Goal: Task Accomplishment & Management: Use online tool/utility

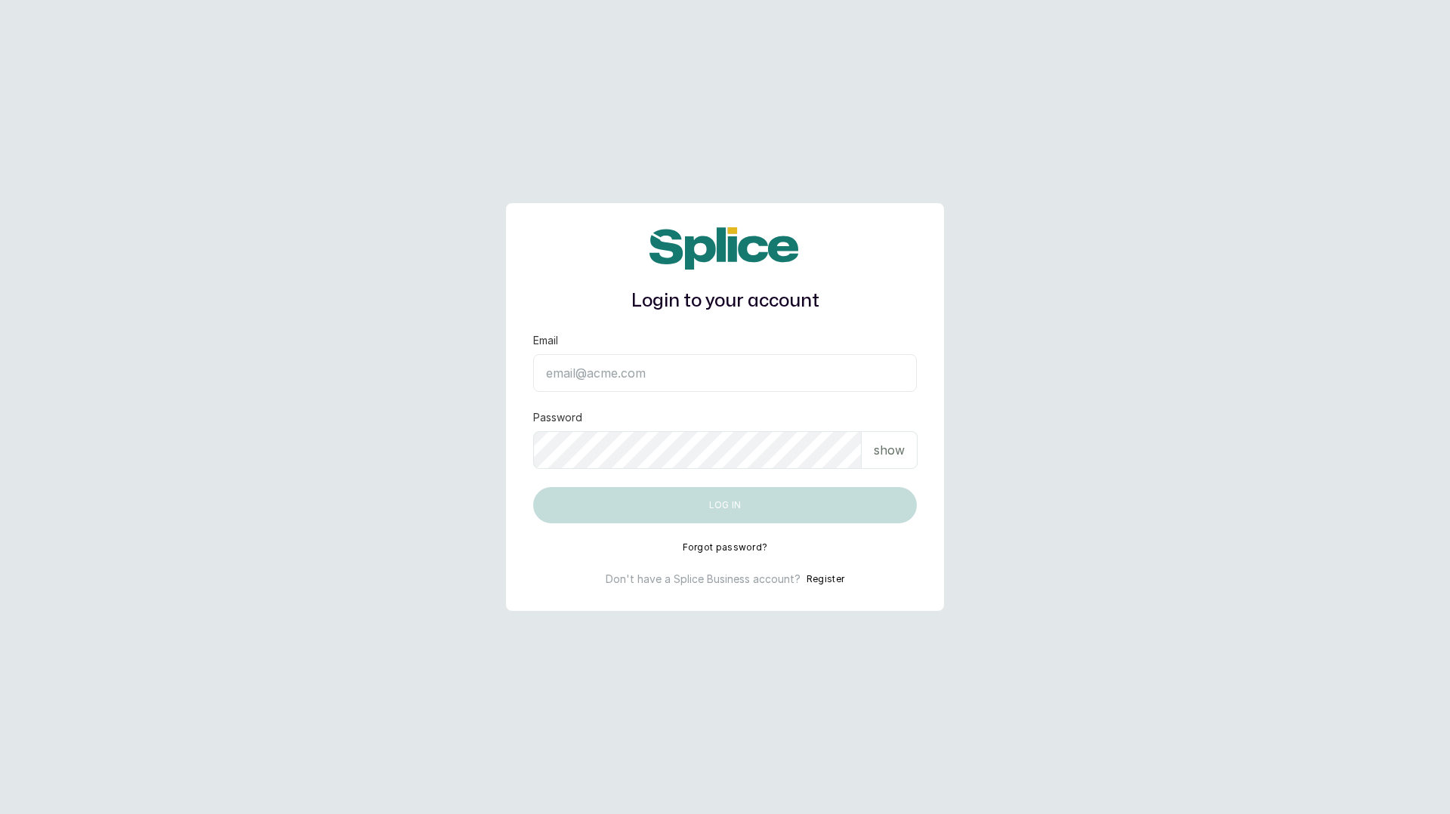
click at [619, 368] on input "Email" at bounding box center [725, 373] width 384 height 38
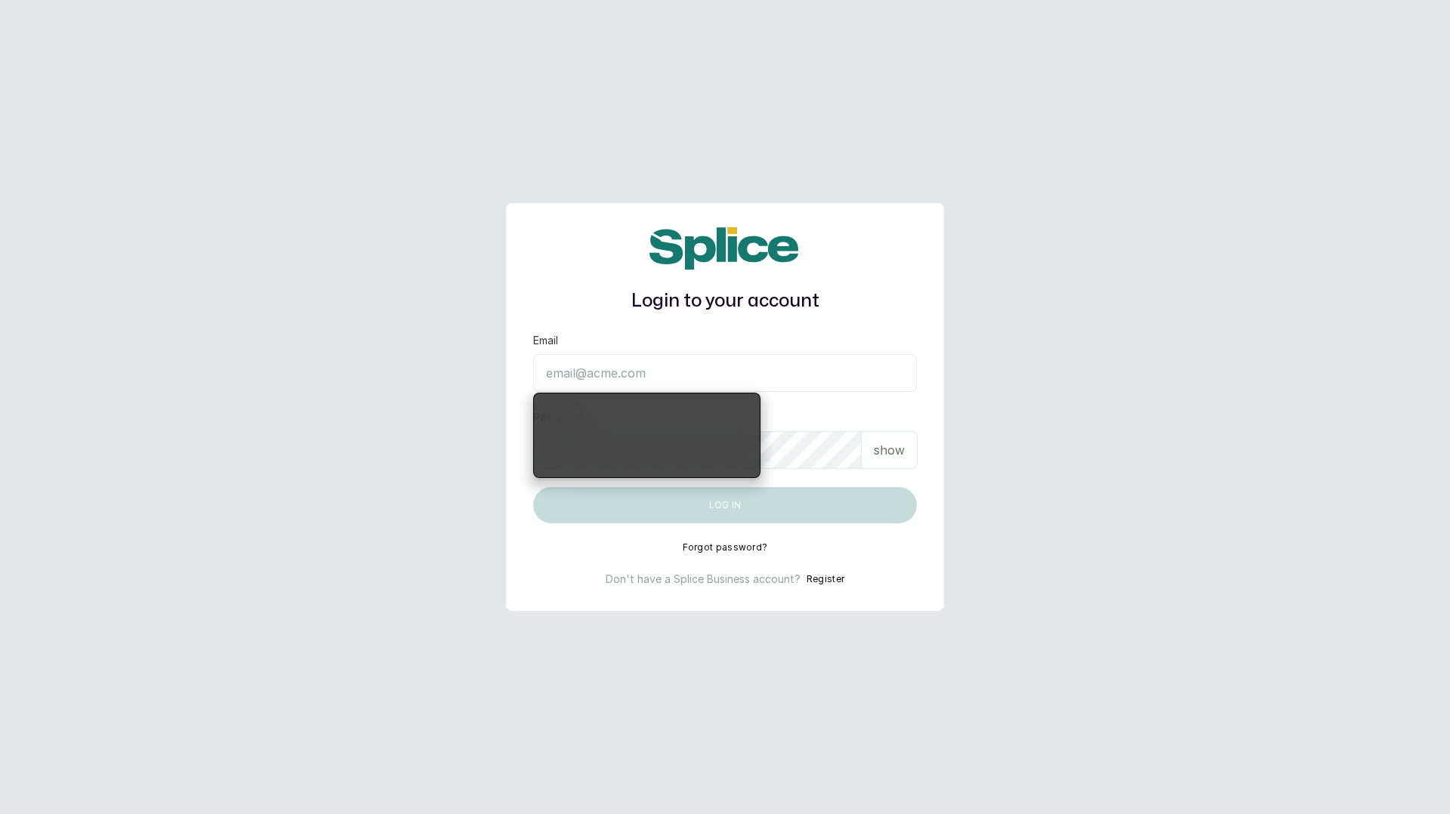
click at [831, 289] on h1 "Login to your account" at bounding box center [725, 301] width 384 height 27
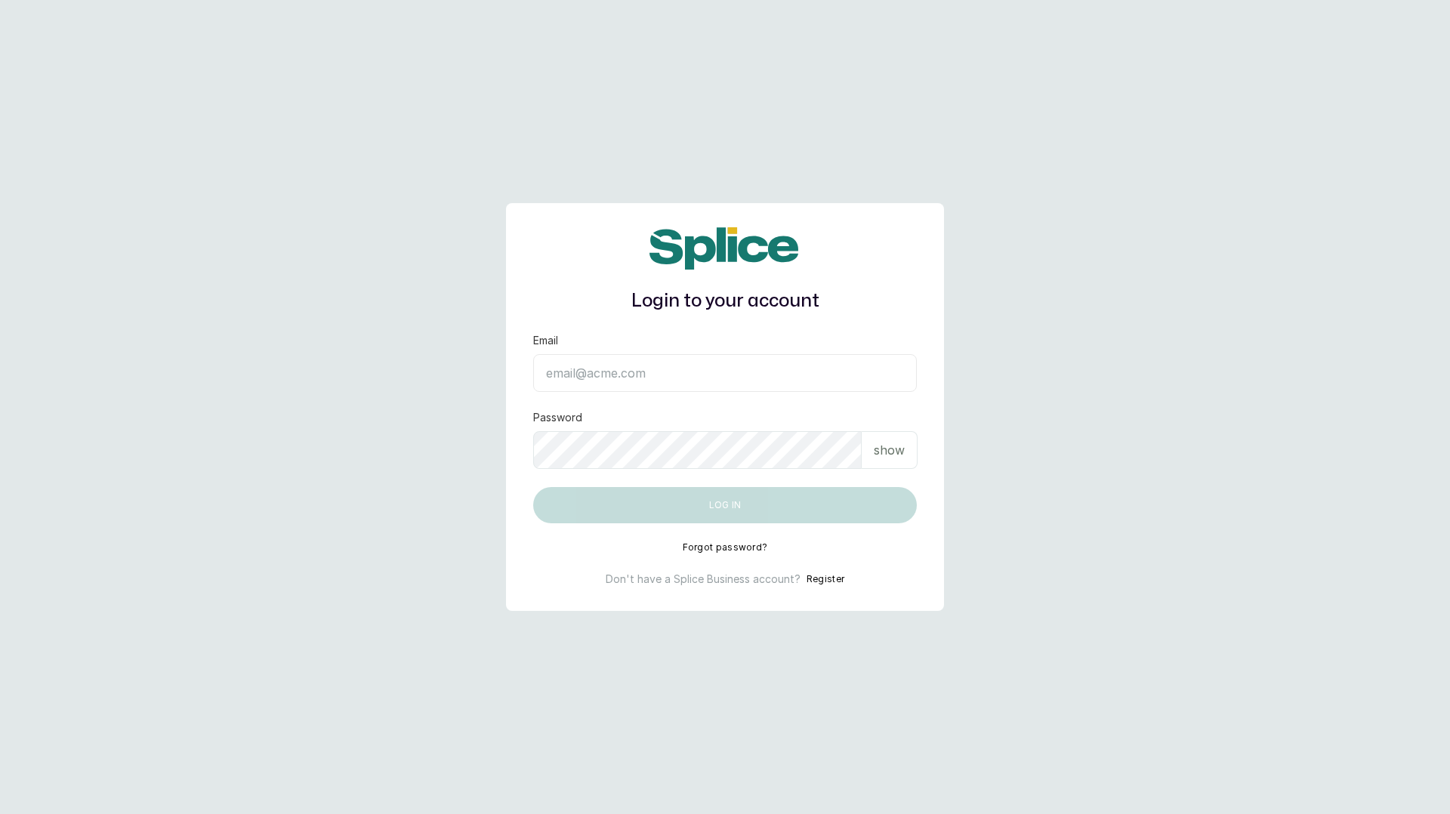
click at [684, 377] on input "Email" at bounding box center [725, 373] width 384 height 38
type input "[EMAIL_ADDRESS][DOMAIN_NAME]"
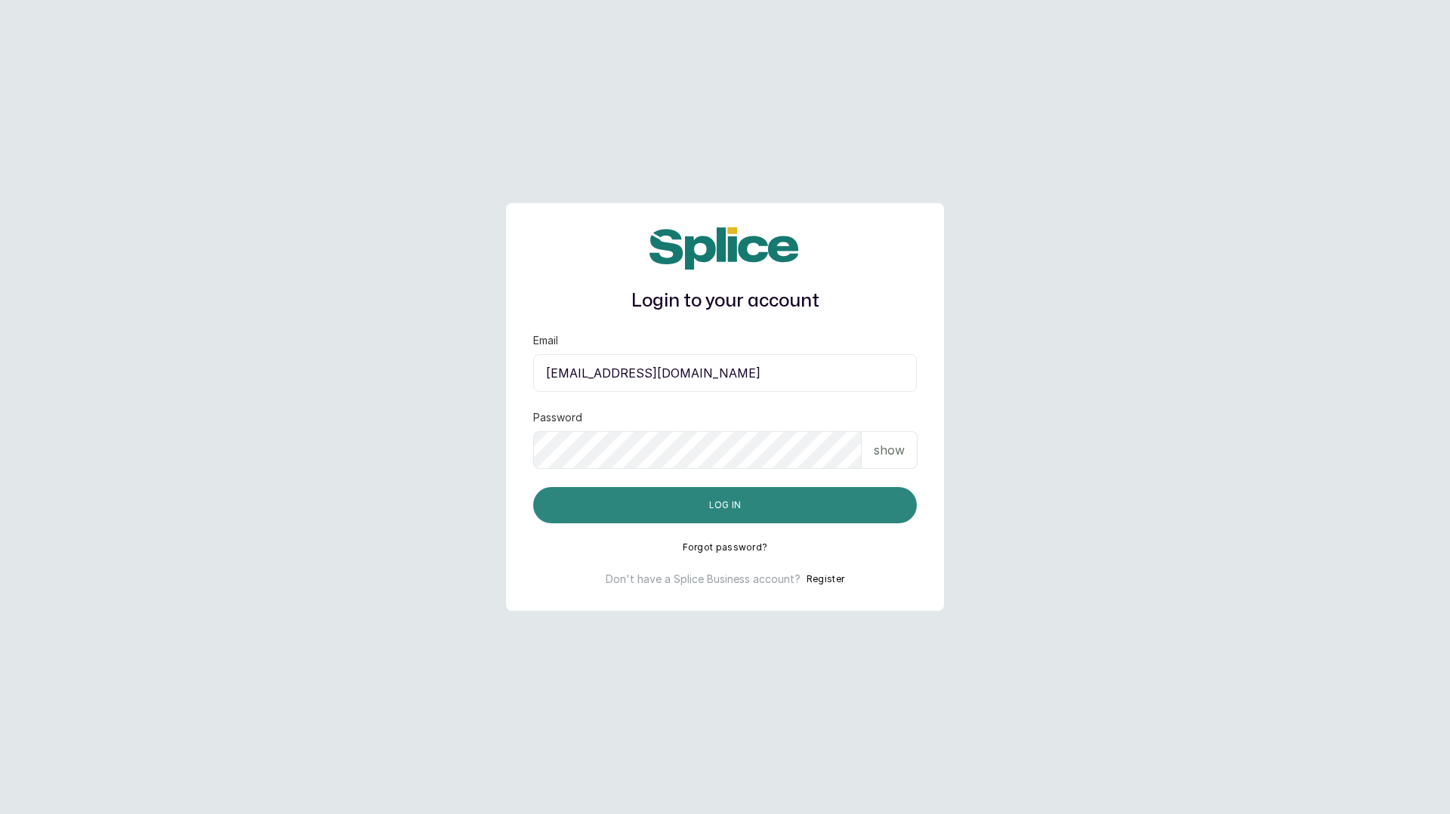
click at [706, 511] on button "Log in" at bounding box center [725, 505] width 384 height 36
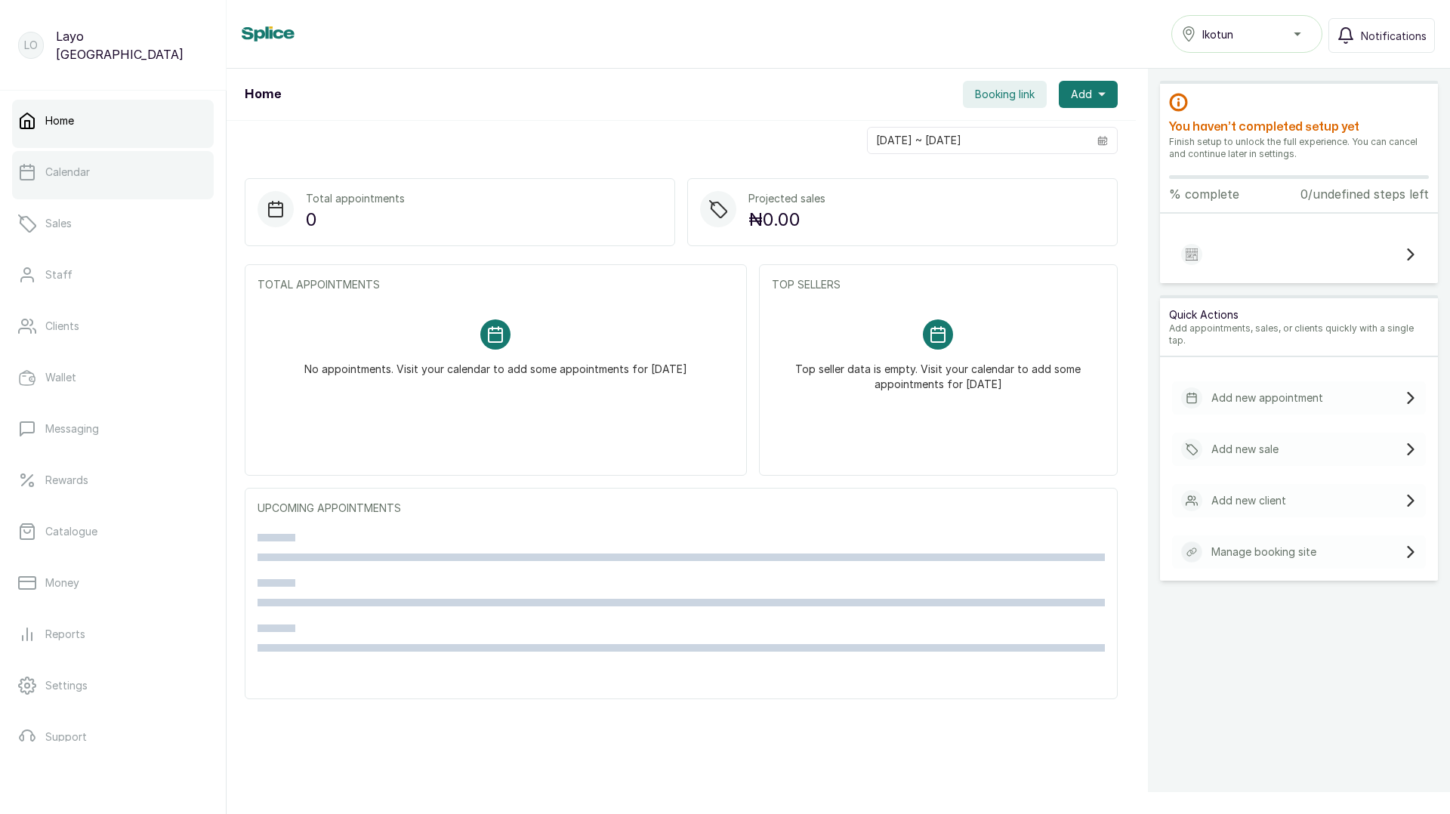
click at [70, 182] on link "Calendar" at bounding box center [113, 172] width 202 height 42
